Goal: Task Accomplishment & Management: Manage account settings

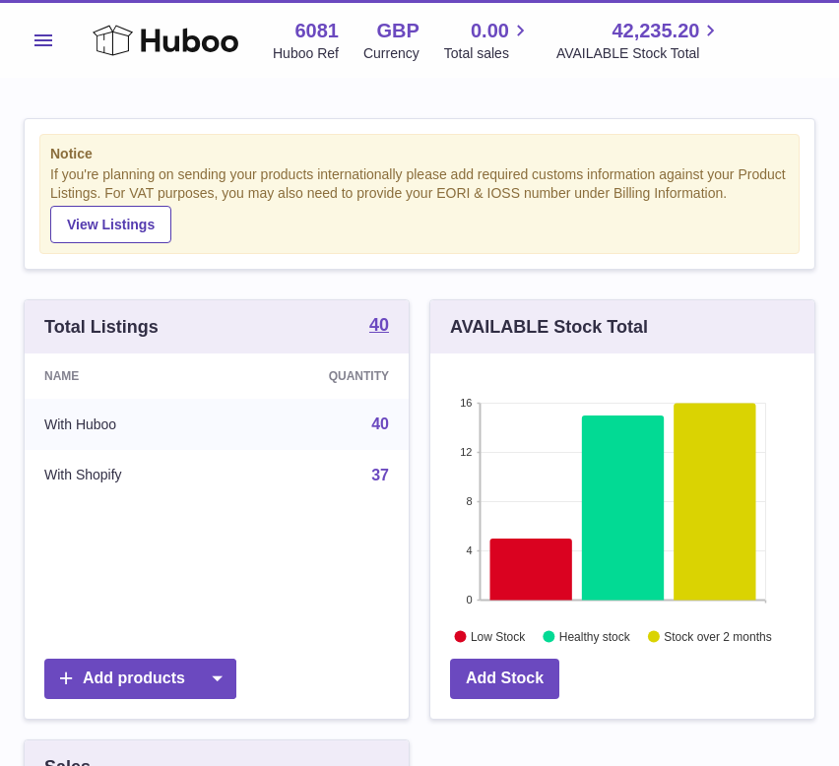
click at [39, 40] on span "Menu" at bounding box center [43, 40] width 18 height 12
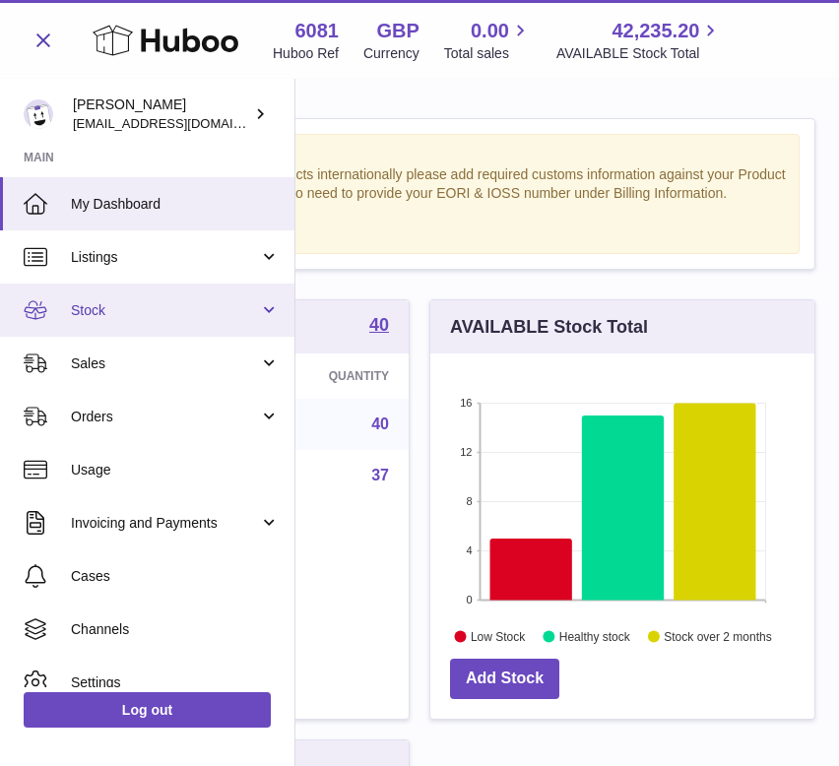
click at [210, 315] on span "Stock" at bounding box center [165, 310] width 188 height 19
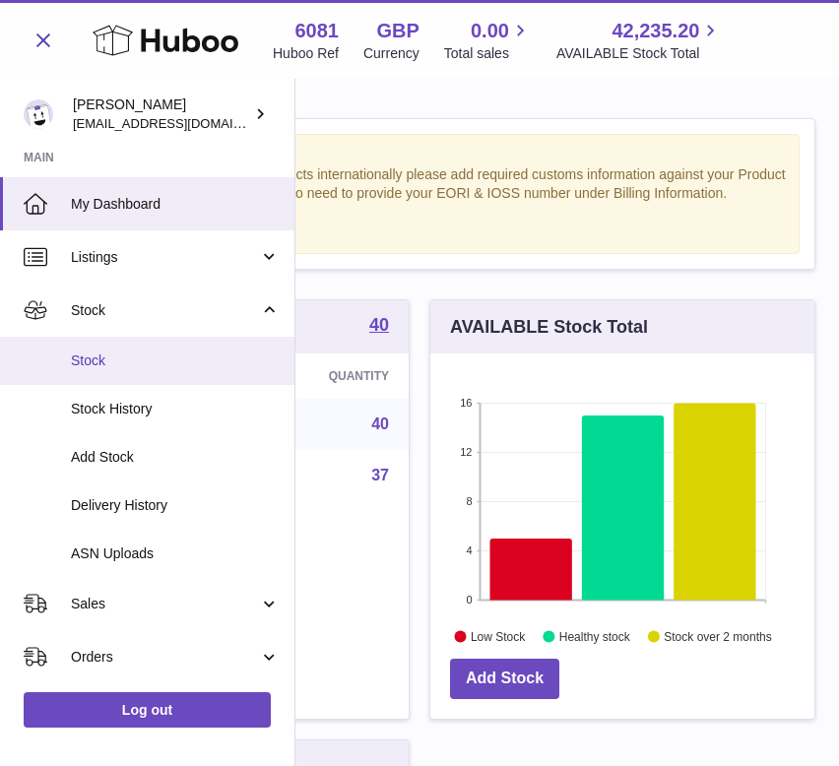
click at [138, 360] on span "Stock" at bounding box center [175, 360] width 209 height 19
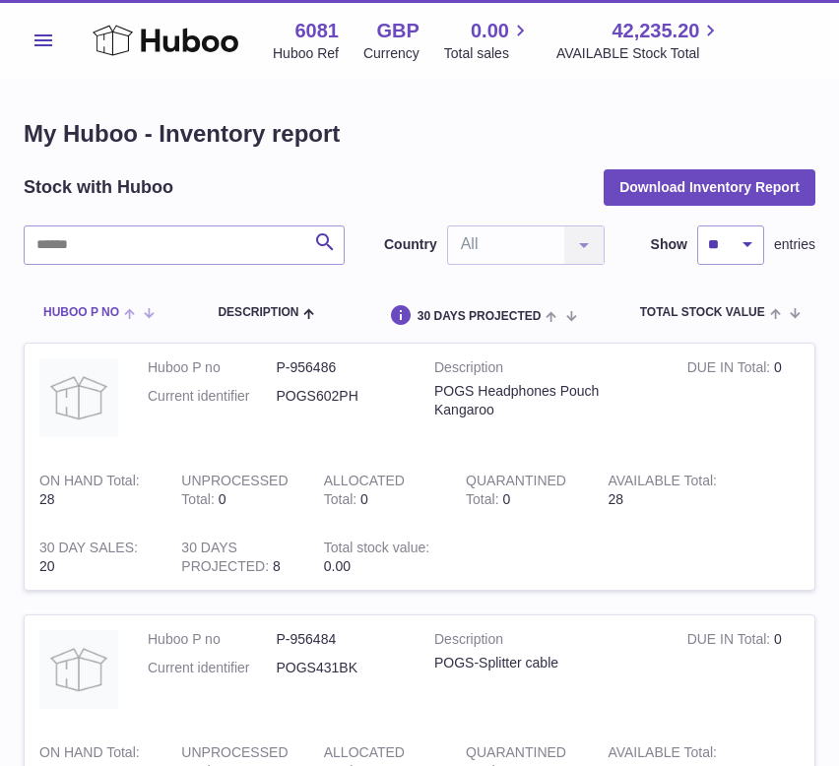
click at [129, 313] on span at bounding box center [134, 312] width 31 height 16
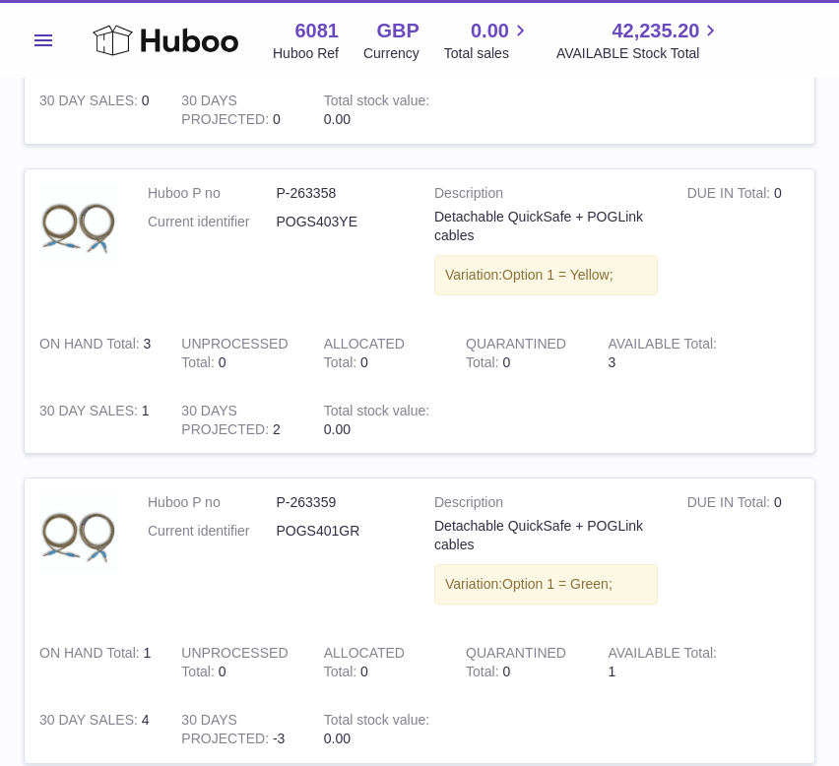
scroll to position [2615, 0]
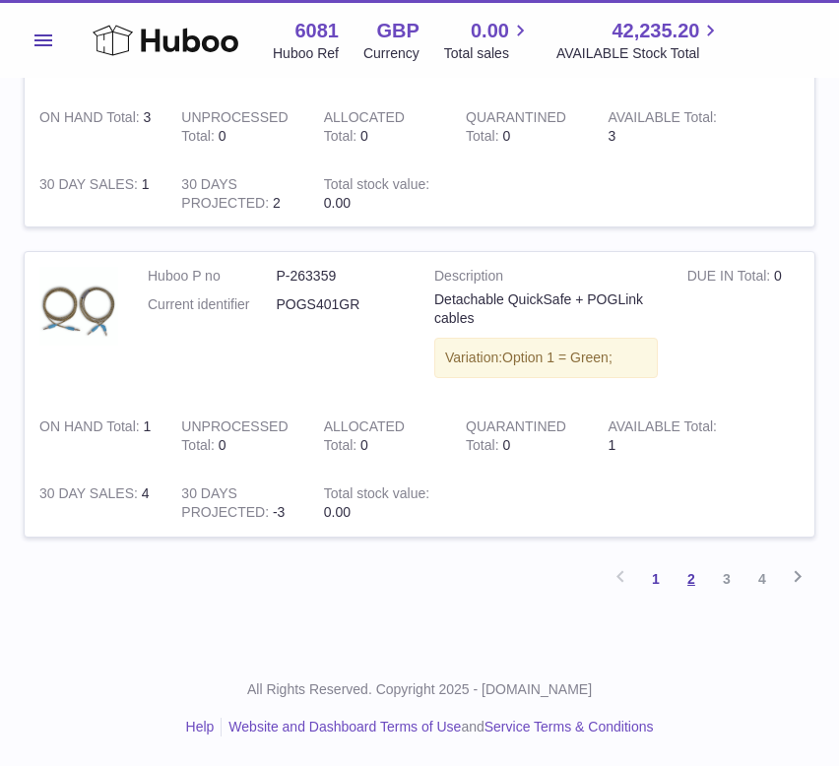
click at [689, 575] on link "2" at bounding box center [690, 578] width 35 height 35
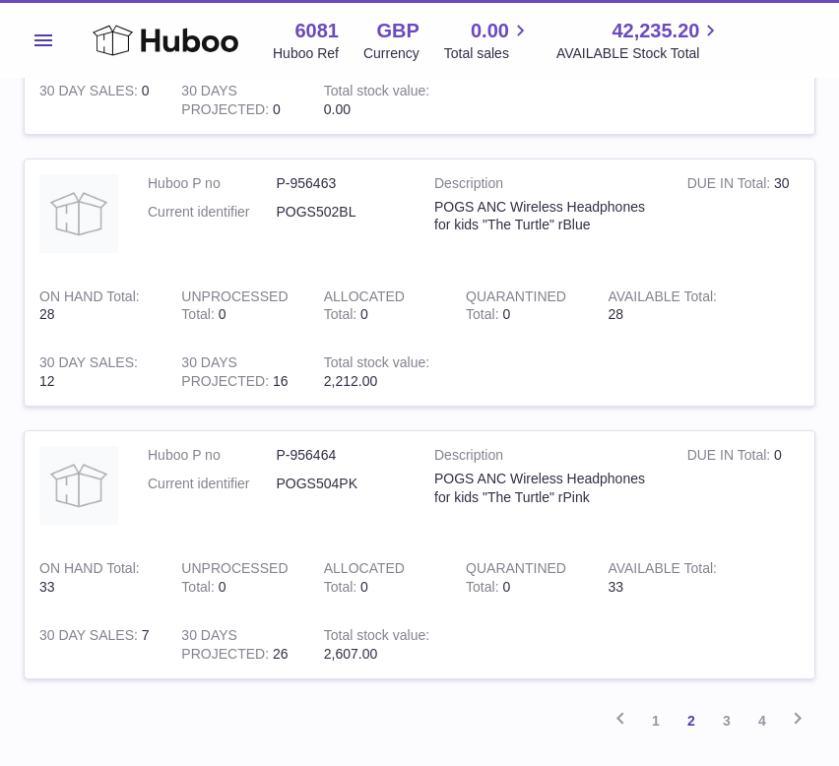
scroll to position [2467, 0]
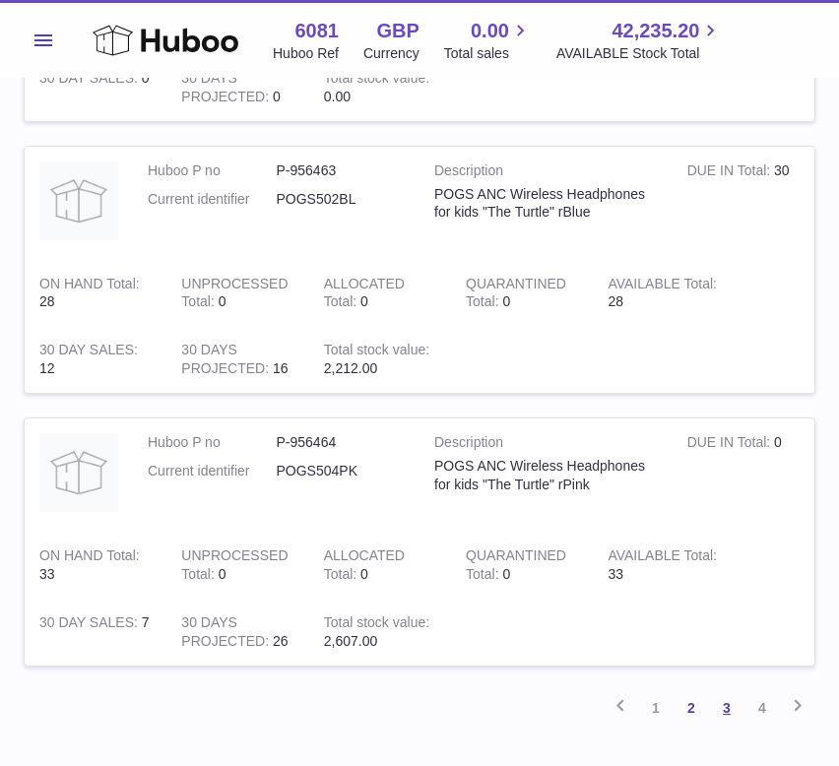
click at [726, 707] on link "3" at bounding box center [726, 707] width 35 height 35
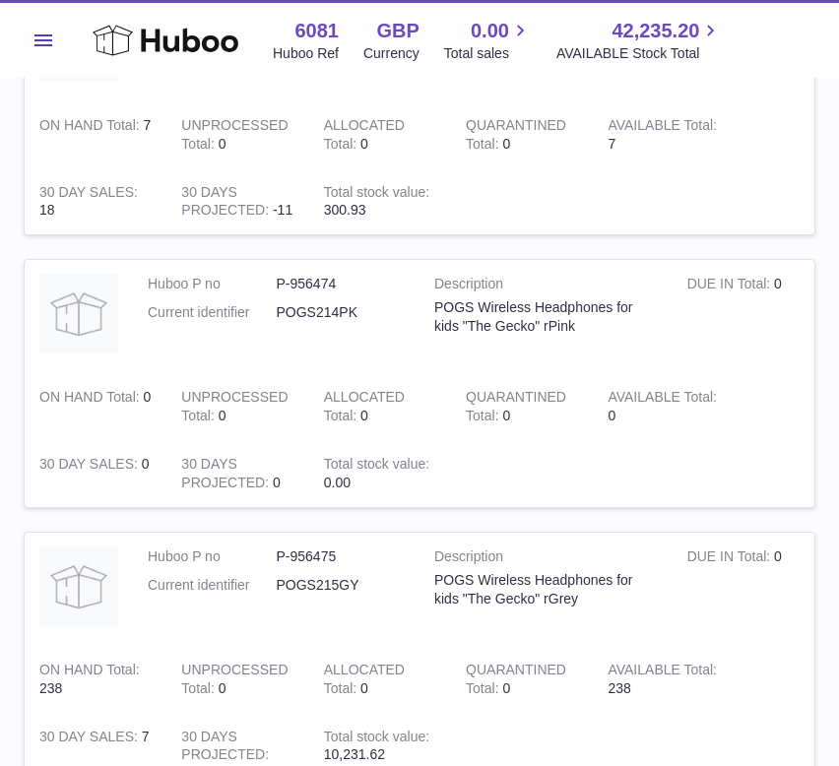
scroll to position [2404, 0]
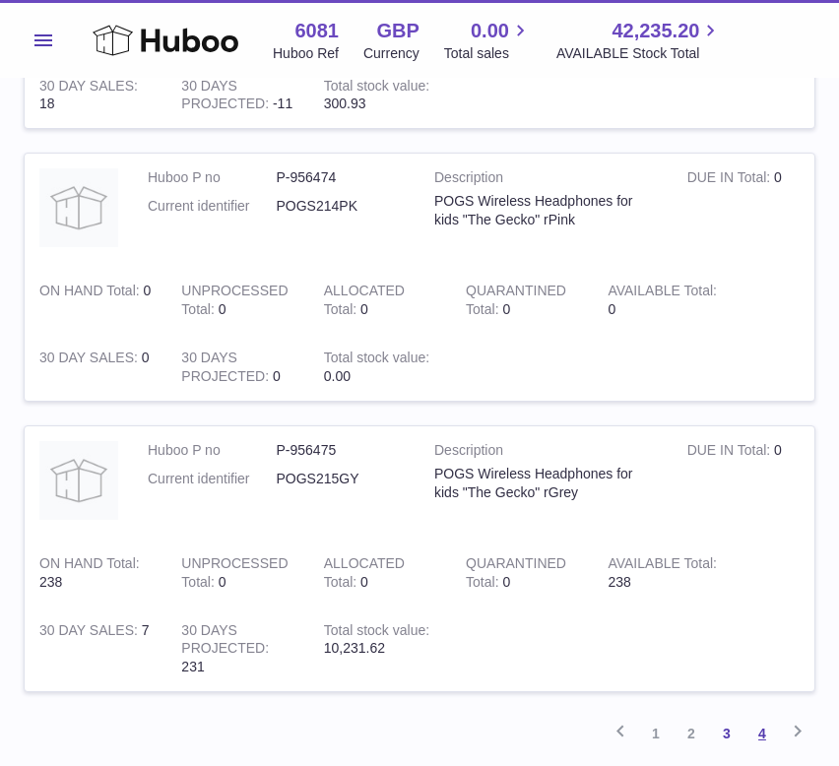
click at [761, 732] on link "4" at bounding box center [761, 733] width 35 height 35
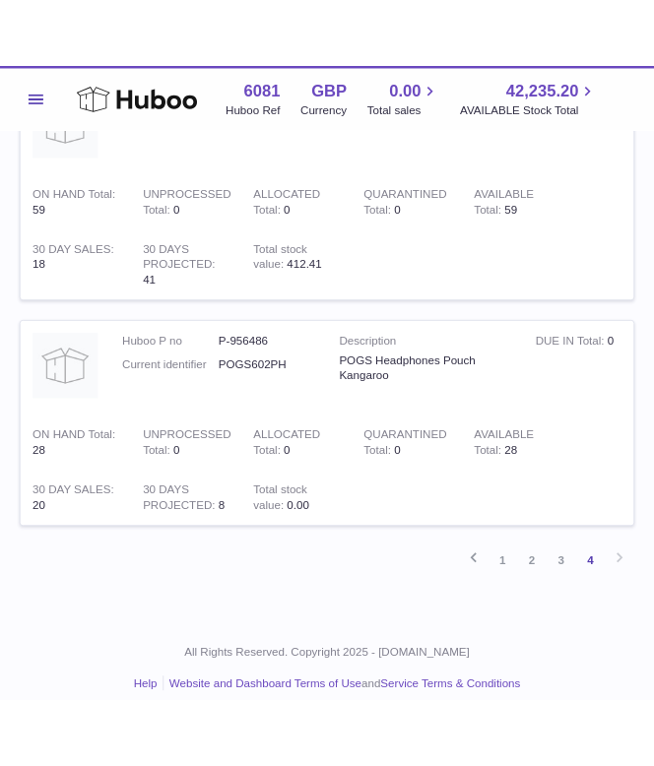
scroll to position [2652, 0]
